Goal: Navigation & Orientation: Find specific page/section

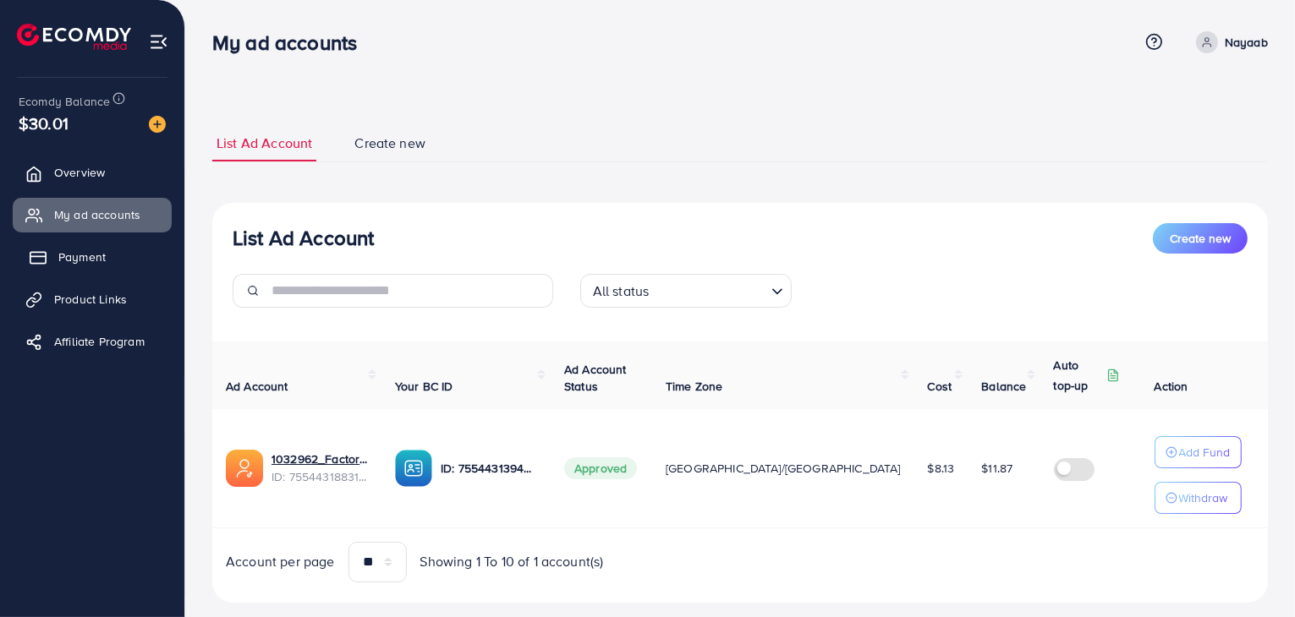
click at [79, 247] on link "Payment" at bounding box center [92, 257] width 159 height 34
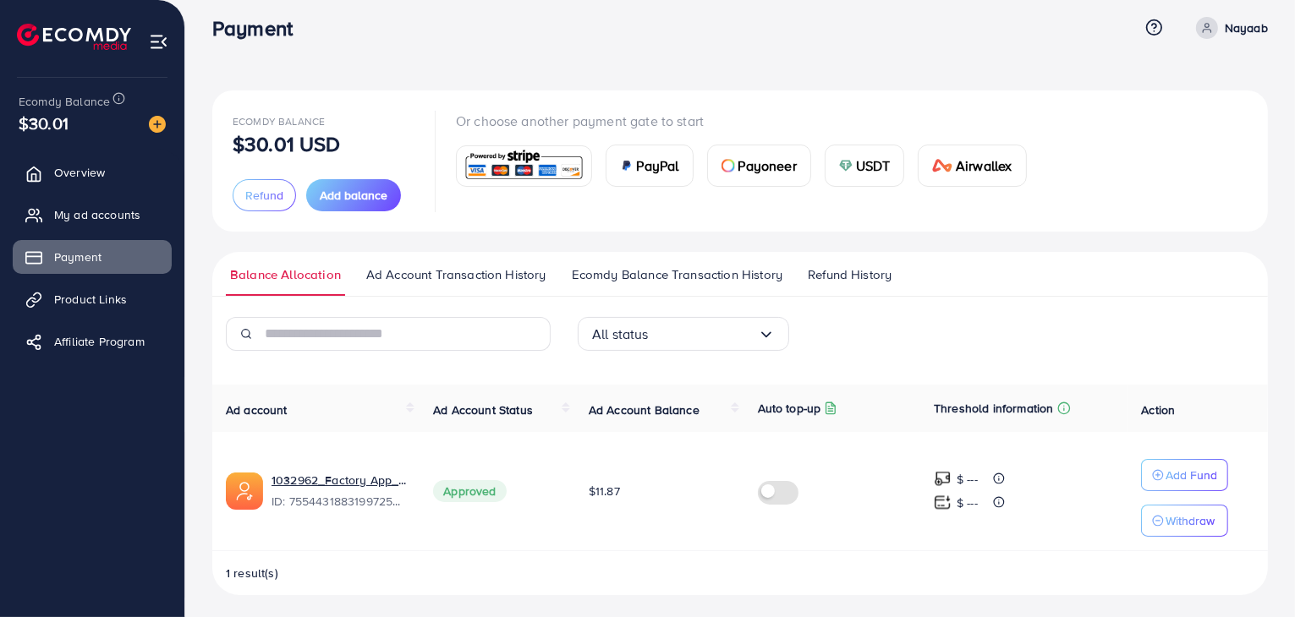
scroll to position [19, 0]
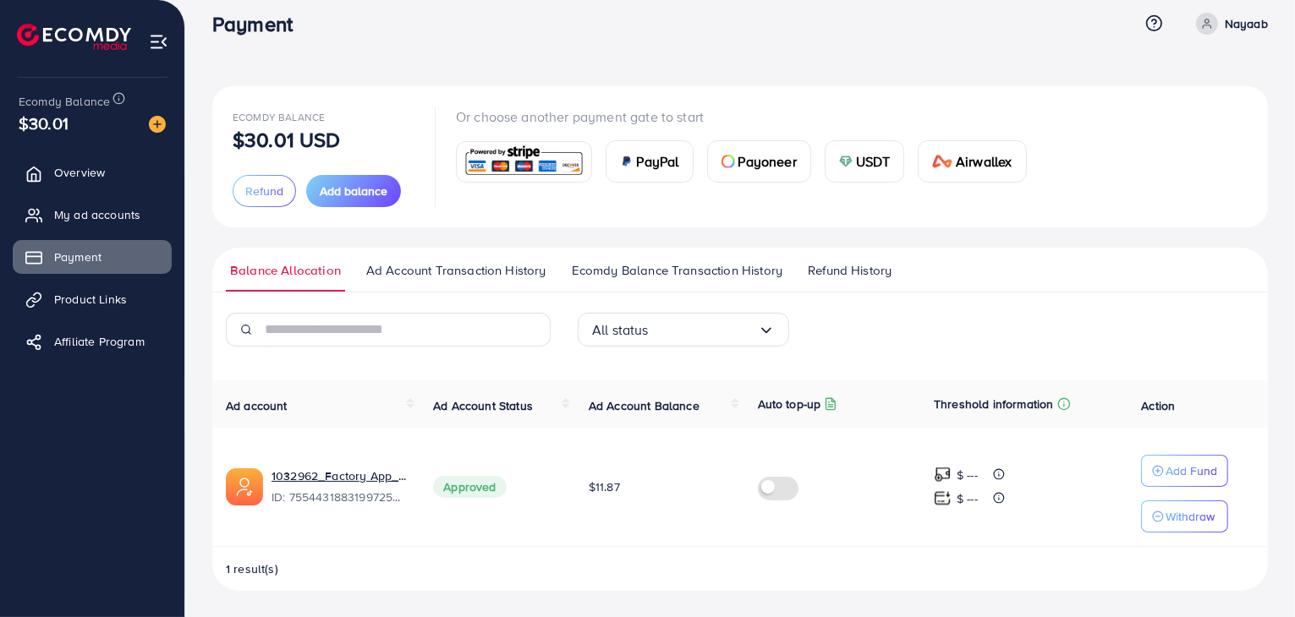
click at [833, 266] on span "Refund History" at bounding box center [850, 270] width 84 height 19
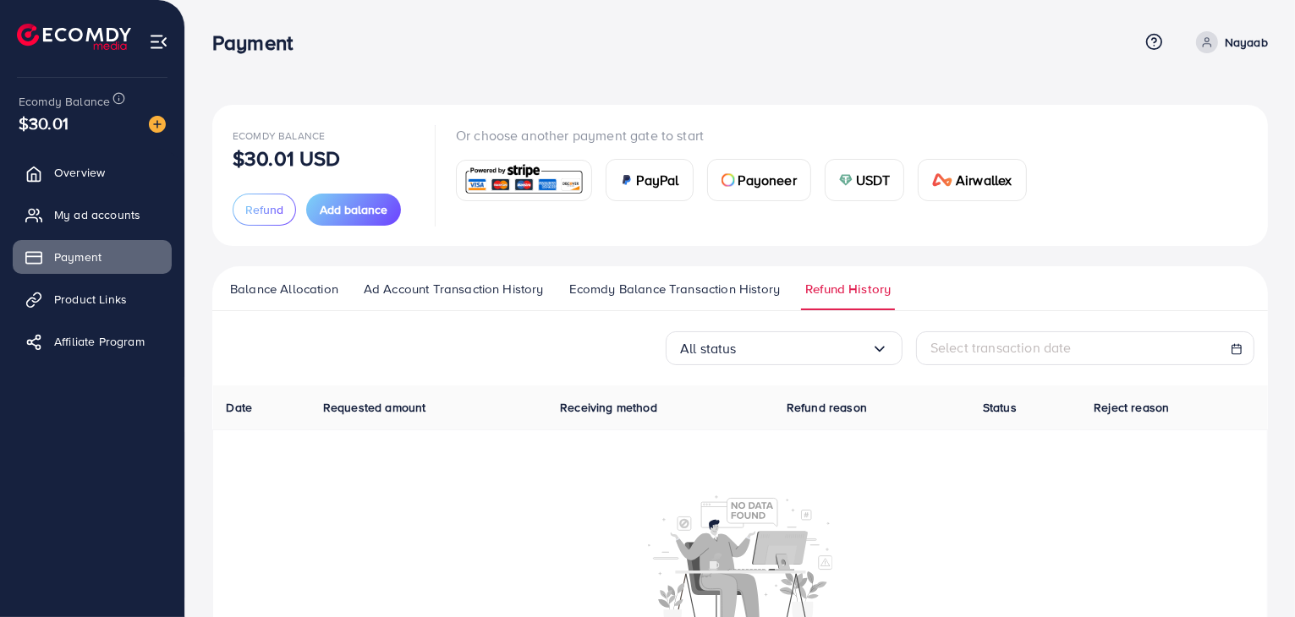
click at [626, 280] on span "Ecomdy Balance Transaction History" at bounding box center [674, 289] width 211 height 19
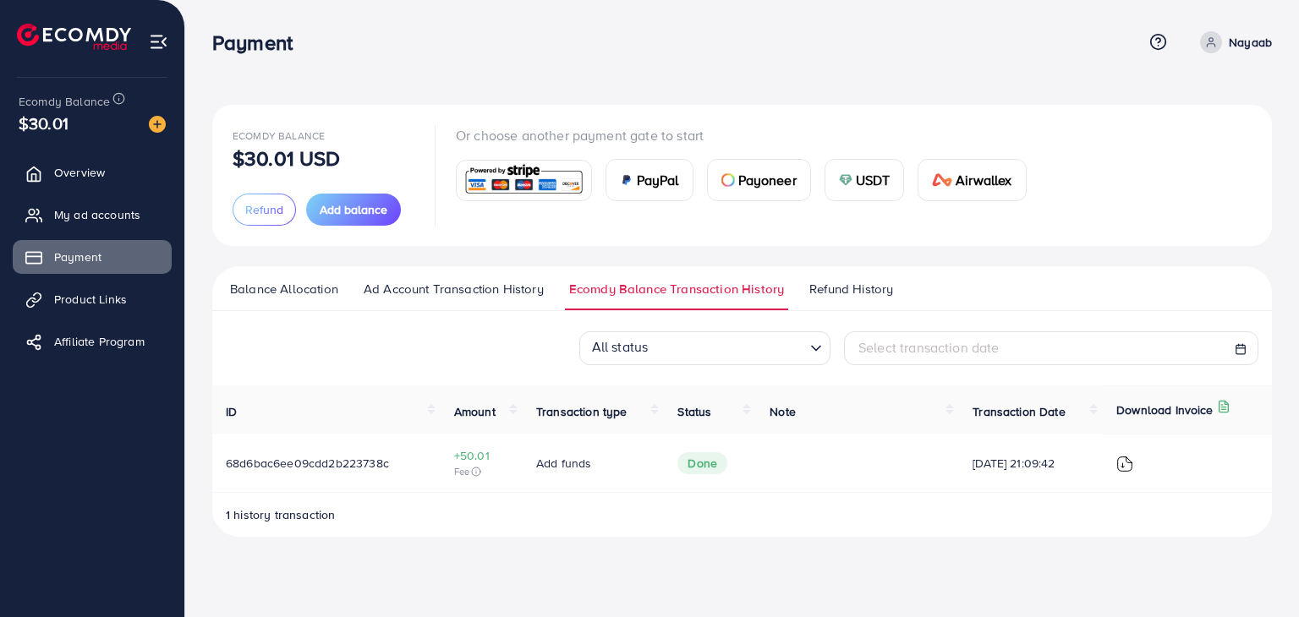
click at [446, 288] on span "Ad Account Transaction History" at bounding box center [454, 289] width 180 height 19
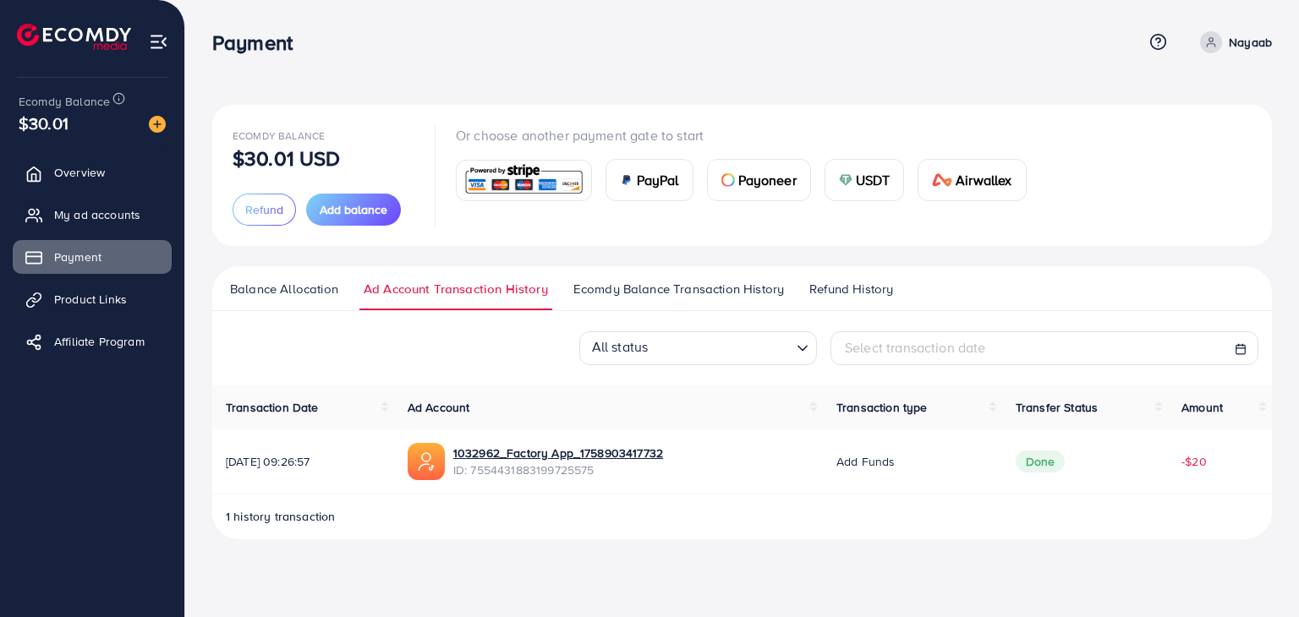
click at [250, 292] on span "Balance Allocation" at bounding box center [284, 289] width 108 height 19
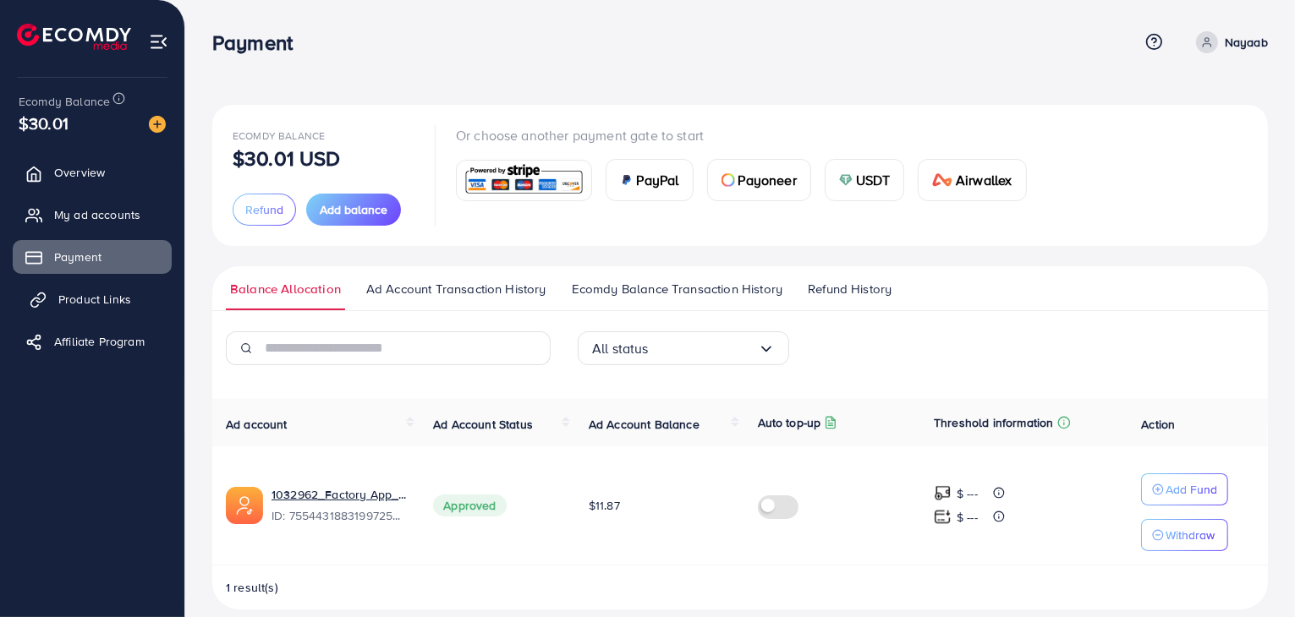
click at [87, 294] on span "Product Links" at bounding box center [94, 299] width 73 height 17
